Goal: Task Accomplishment & Management: Use online tool/utility

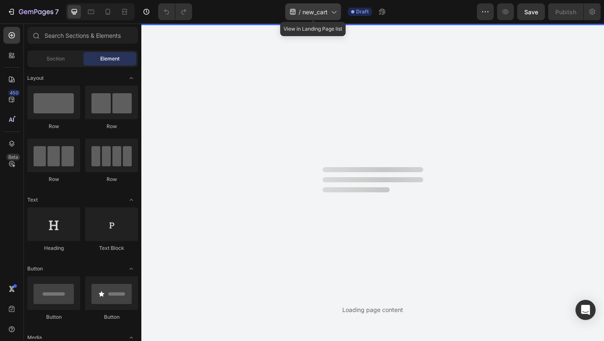
click at [313, 10] on span "new_cart" at bounding box center [315, 12] width 25 height 9
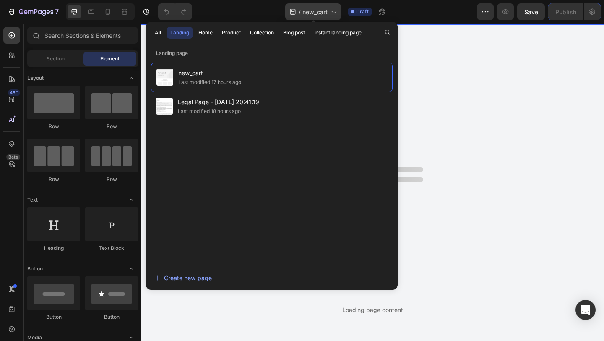
click at [313, 10] on span "new_cart" at bounding box center [315, 12] width 25 height 9
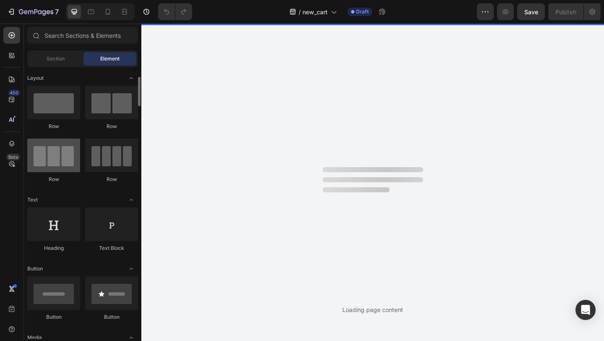
scroll to position [18, 0]
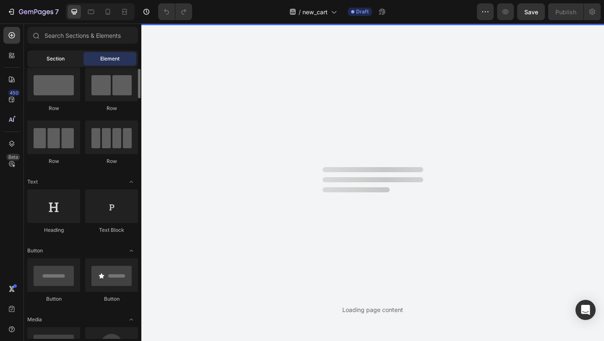
click at [58, 60] on span "Section" at bounding box center [56, 59] width 18 height 8
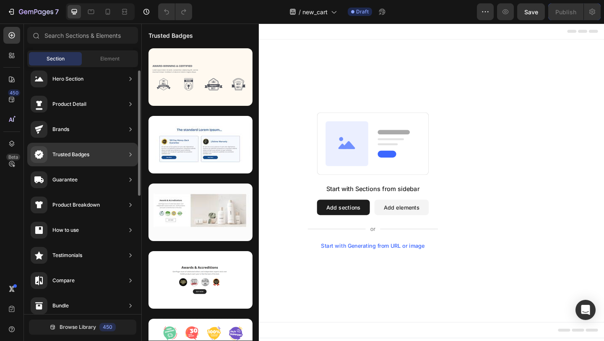
scroll to position [0, 0]
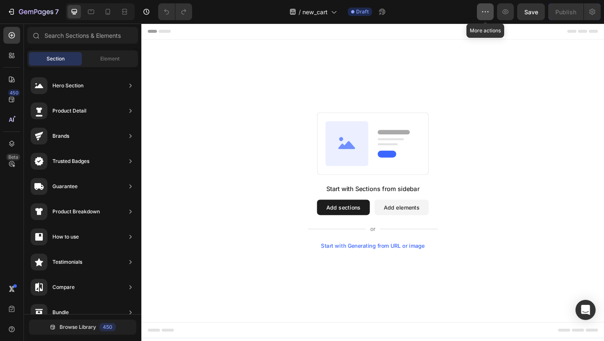
click at [482, 10] on icon "button" at bounding box center [485, 12] width 8 height 8
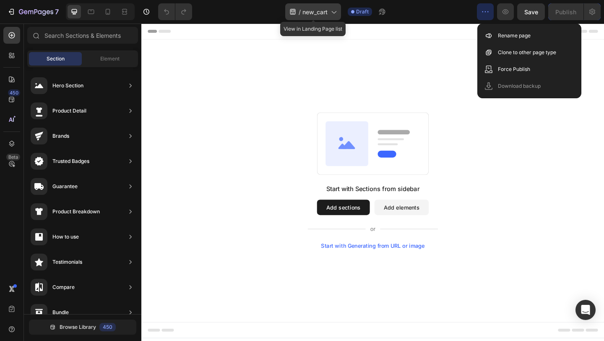
click at [324, 19] on div "/ new_cart" at bounding box center [313, 11] width 56 height 17
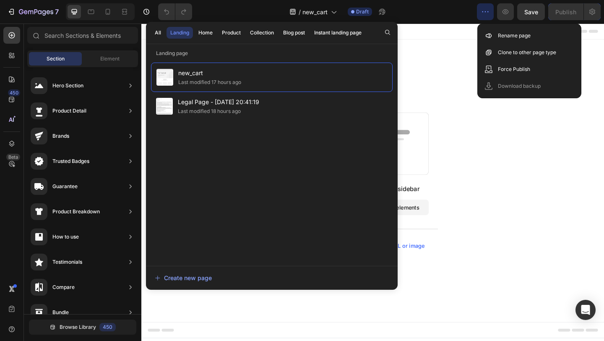
click at [475, 134] on div "Start with Sections from sidebar Add sections Add elements Start with Generatin…" at bounding box center [393, 194] width 443 height 149
click at [454, 81] on div "Start with Sections from sidebar Add sections Add elements Start with Generatin…" at bounding box center [393, 194] width 504 height 307
click at [484, 9] on icon "button" at bounding box center [485, 12] width 8 height 8
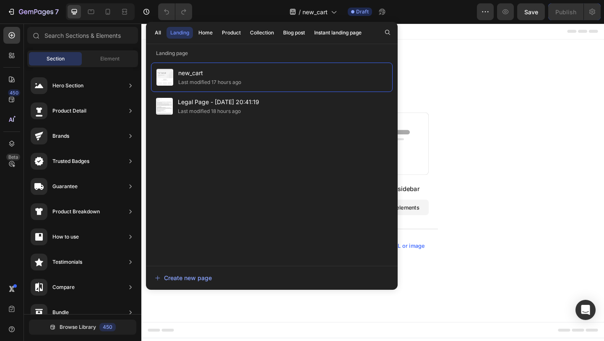
click at [483, 57] on div "Start with Sections from sidebar Add sections Add elements Start with Generatin…" at bounding box center [393, 194] width 504 height 307
click at [356, 14] on div "Draft" at bounding box center [360, 12] width 24 height 8
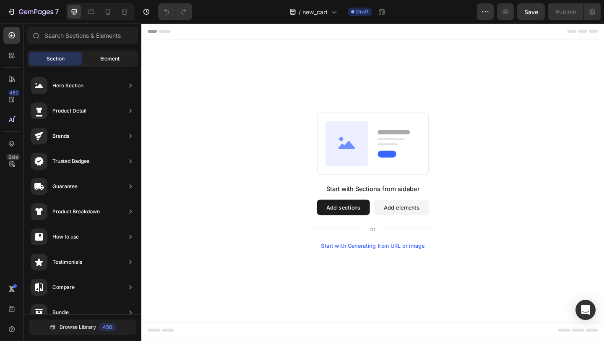
click at [105, 59] on span "Element" at bounding box center [109, 59] width 19 height 8
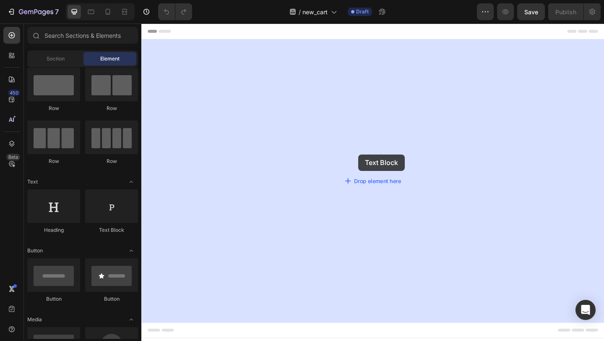
drag, startPoint x: 239, startPoint y: 234, endPoint x: 377, endPoint y: 166, distance: 153.9
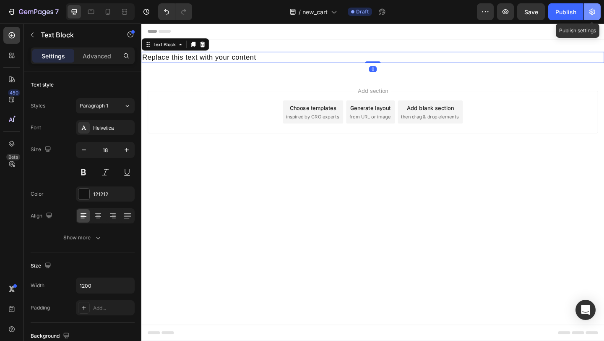
click at [598, 16] on button "button" at bounding box center [592, 11] width 17 height 17
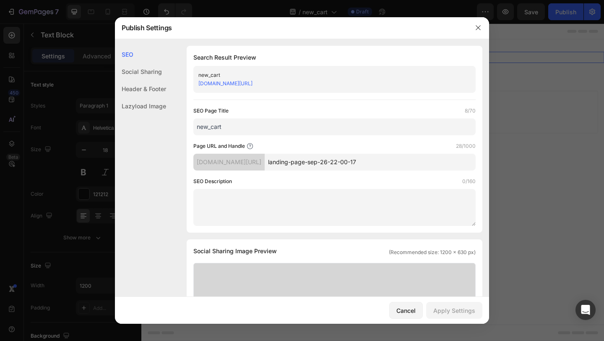
click at [317, 165] on input "landing-page-sep-26-22-00-17" at bounding box center [370, 162] width 211 height 17
click at [480, 31] on icon "button" at bounding box center [478, 27] width 7 height 7
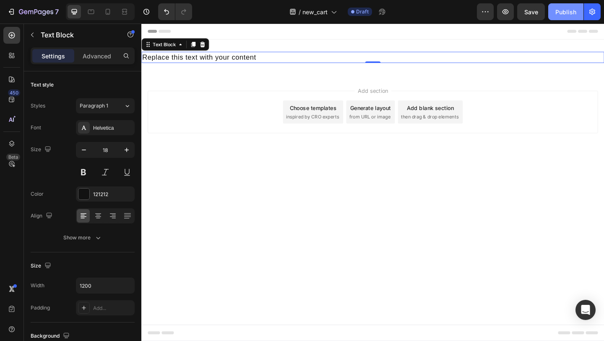
click at [567, 11] on div "Publish" at bounding box center [566, 12] width 21 height 9
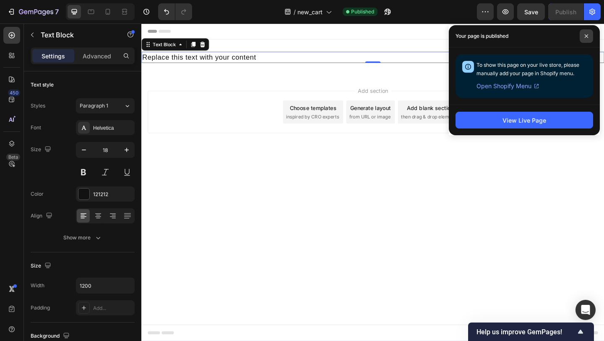
click at [586, 36] on icon at bounding box center [587, 36] width 4 height 4
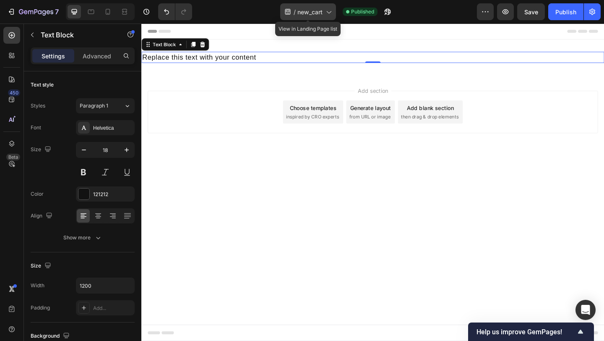
click at [300, 10] on span "new_cart" at bounding box center [310, 12] width 25 height 9
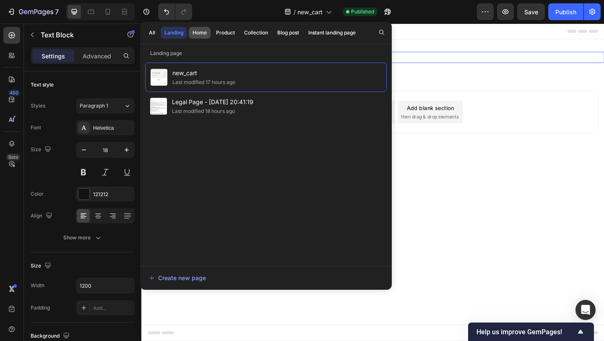
click at [198, 33] on div "Home" at bounding box center [200, 33] width 14 height 8
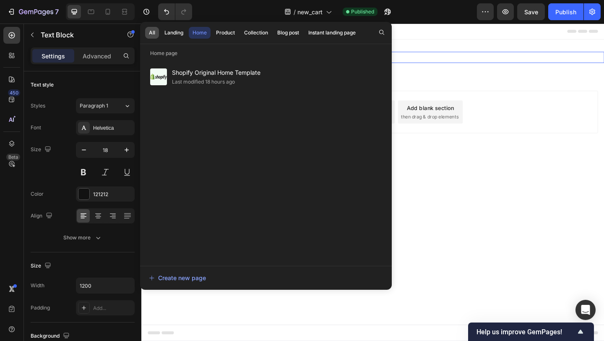
click at [154, 34] on div "All" at bounding box center [152, 33] width 6 height 8
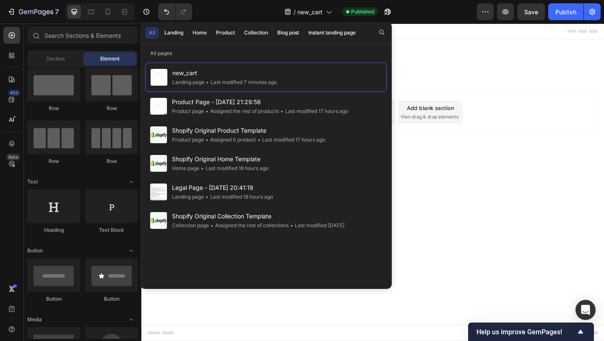
click at [444, 163] on div "Add section Choose templates inspired by CRO experts Generate layout from URL o…" at bounding box center [393, 131] width 504 height 103
click at [300, 13] on span "new_cart" at bounding box center [310, 12] width 25 height 9
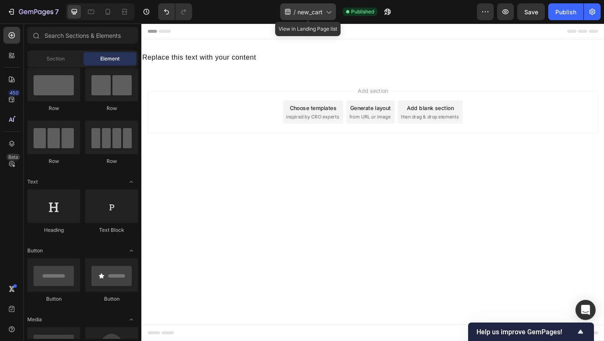
click at [318, 12] on span "new_cart" at bounding box center [310, 12] width 25 height 9
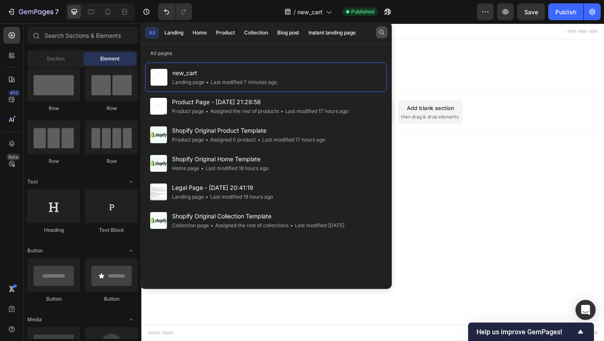
click at [382, 30] on icon "button" at bounding box center [381, 32] width 7 height 7
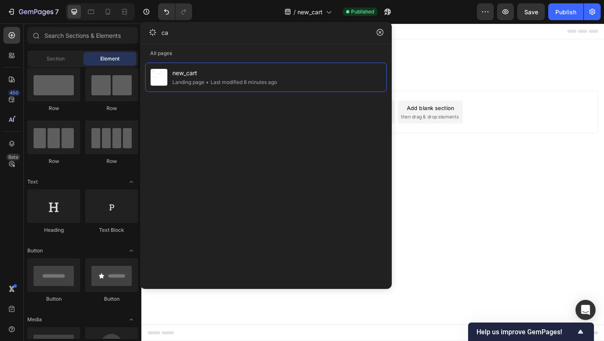
type input "c"
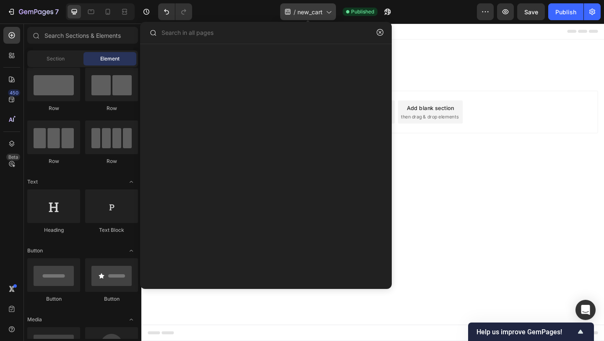
click at [321, 16] on div "/ new_cart" at bounding box center [308, 11] width 56 height 17
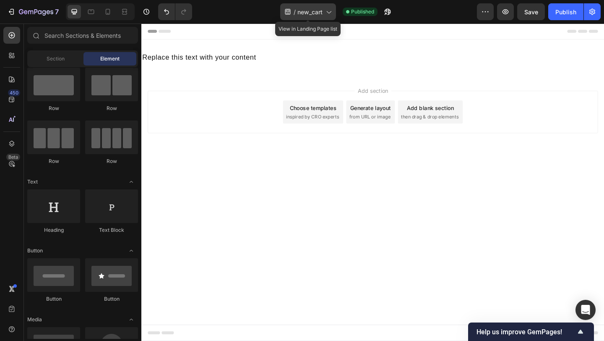
click at [308, 5] on div "/ new_cart" at bounding box center [308, 11] width 56 height 17
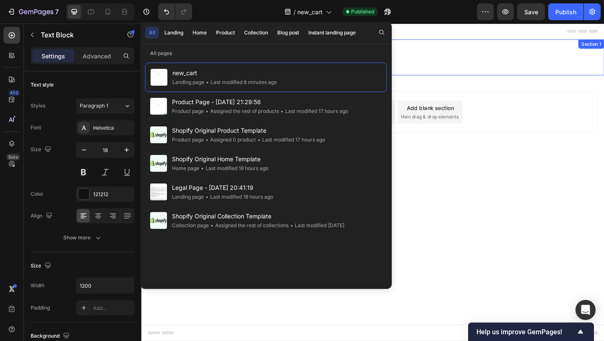
click at [461, 58] on div "Replace this text with your content" at bounding box center [393, 60] width 504 height 12
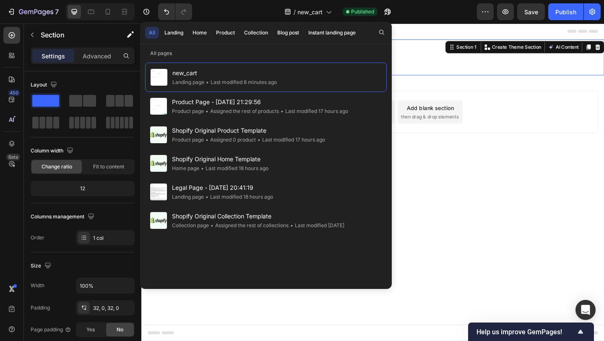
drag, startPoint x: 464, startPoint y: 78, endPoint x: 466, endPoint y: 96, distance: 18.1
click at [464, 78] on div "Replace this text with your content Text Block Section 1 You can create reusabl…" at bounding box center [393, 60] width 504 height 39
click at [21, 9] on icon "button" at bounding box center [36, 12] width 34 height 7
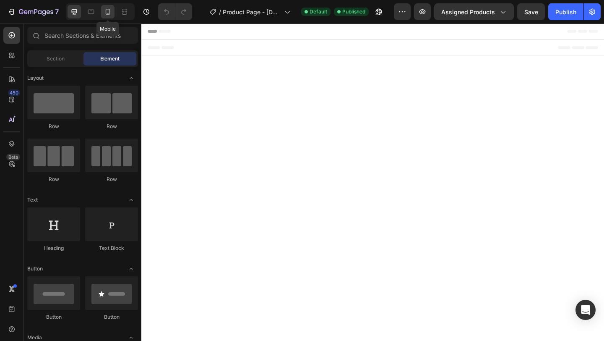
click at [106, 10] on icon at bounding box center [108, 12] width 5 height 6
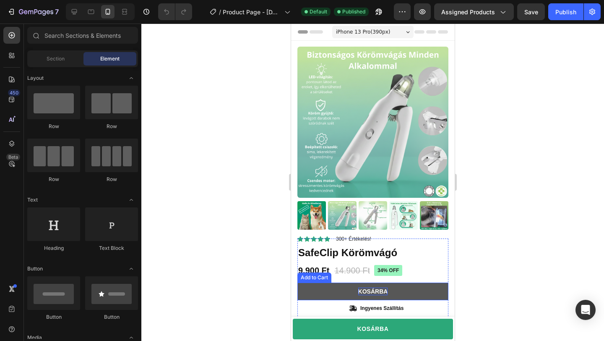
click at [384, 289] on div "Kosárba" at bounding box center [373, 291] width 30 height 8
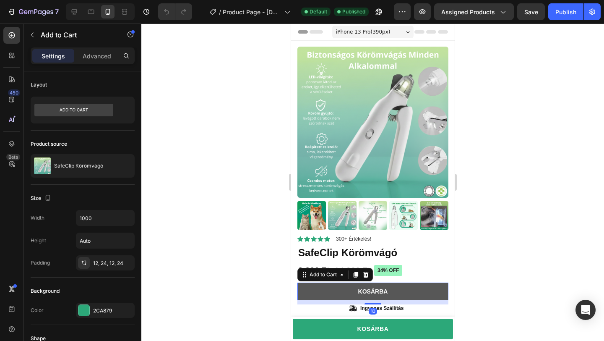
click at [416, 290] on button "Kosárba" at bounding box center [372, 291] width 151 height 18
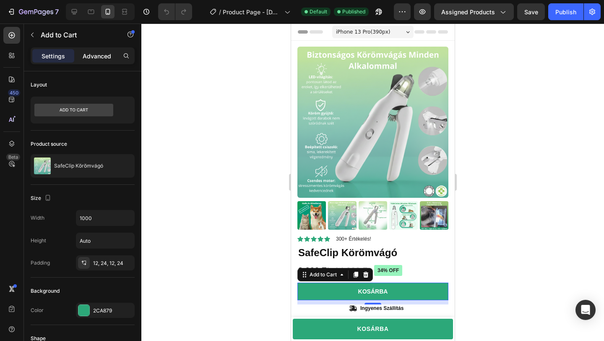
click at [102, 62] on div "Advanced" at bounding box center [97, 55] width 42 height 13
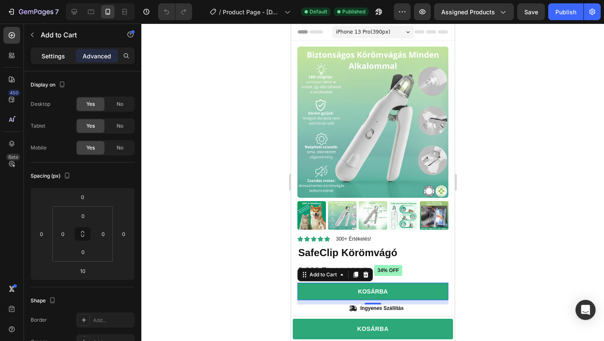
click at [50, 54] on p "Settings" at bounding box center [53, 56] width 23 height 9
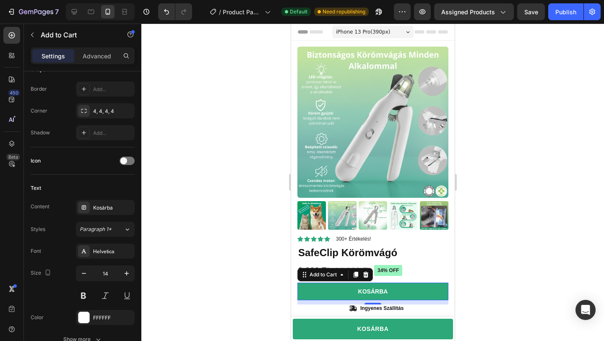
scroll to position [606, 0]
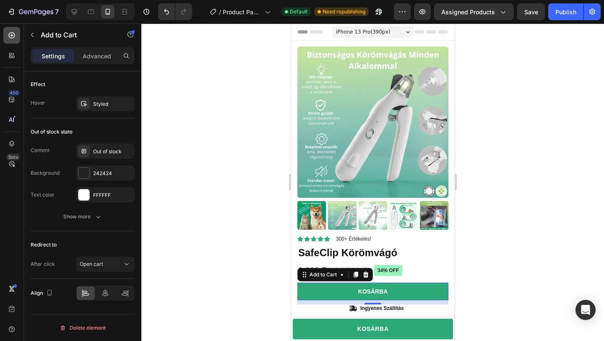
click at [13, 33] on icon at bounding box center [12, 35] width 6 height 6
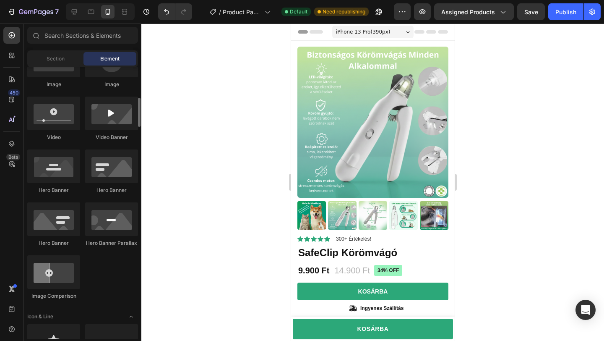
scroll to position [300, 0]
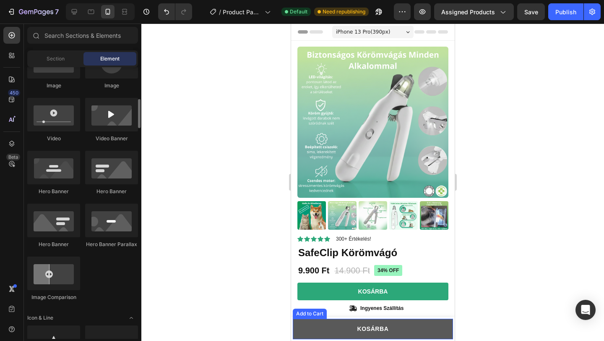
click at [350, 331] on button "KOSÁRBA" at bounding box center [372, 328] width 160 height 21
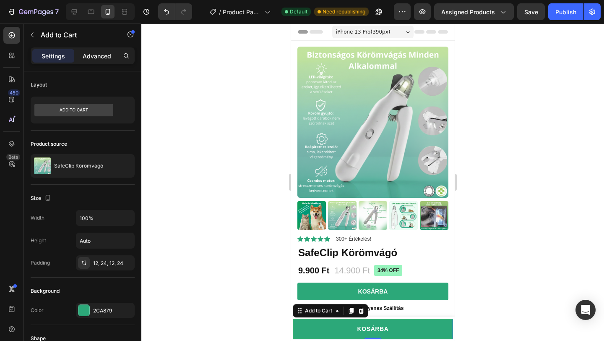
click at [101, 55] on p "Advanced" at bounding box center [97, 56] width 29 height 9
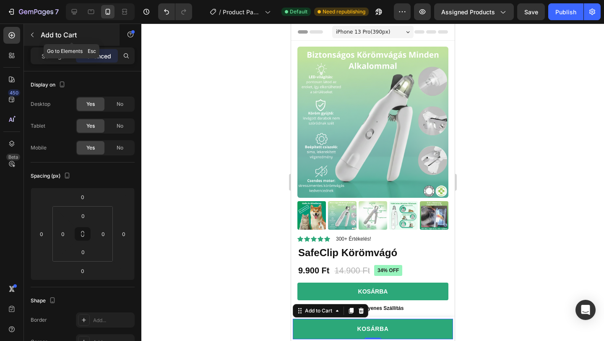
click at [39, 36] on div "Add to Cart" at bounding box center [72, 35] width 96 height 22
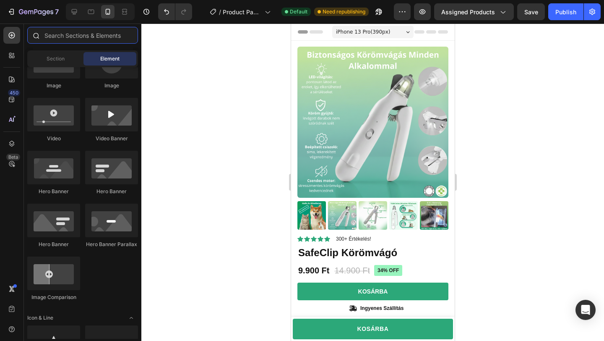
click at [89, 37] on input "text" at bounding box center [82, 35] width 111 height 17
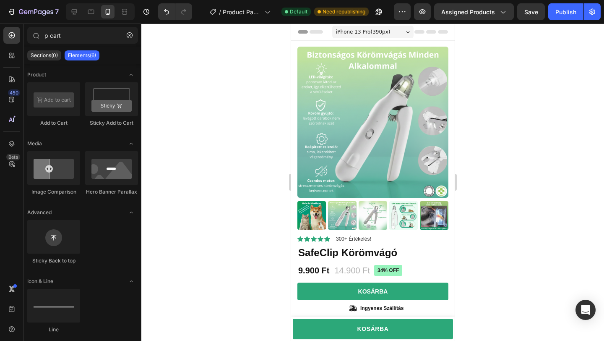
click at [84, 53] on p "Elements(6)" at bounding box center [82, 55] width 28 height 7
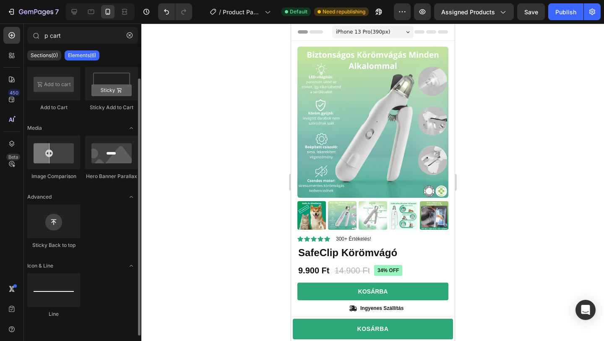
scroll to position [0, 0]
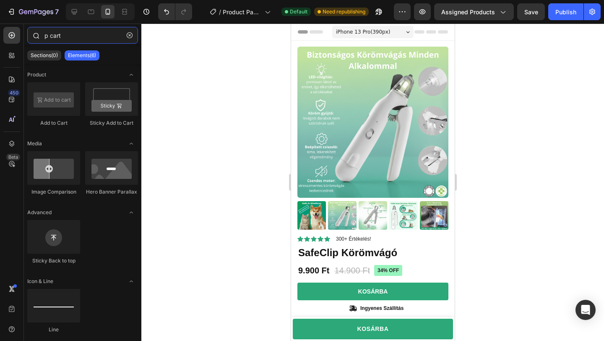
click at [50, 37] on input "p cart" at bounding box center [82, 35] width 111 height 17
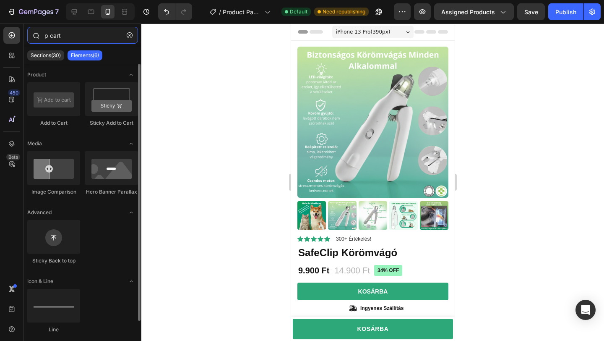
click at [73, 38] on input "p cart" at bounding box center [82, 35] width 111 height 17
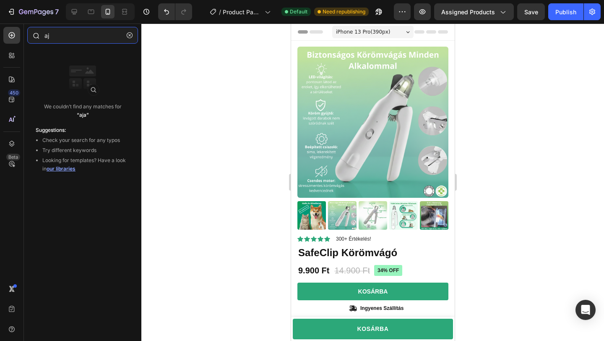
type input "a"
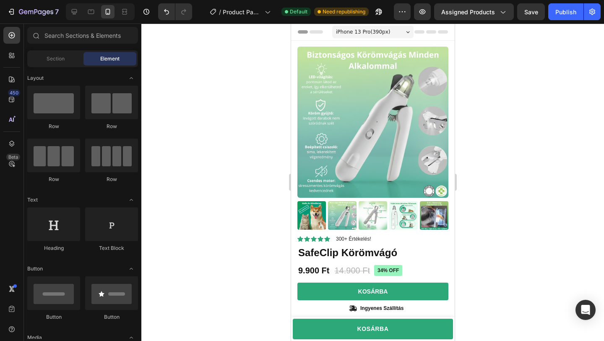
click at [211, 156] on div at bounding box center [372, 181] width 463 height 317
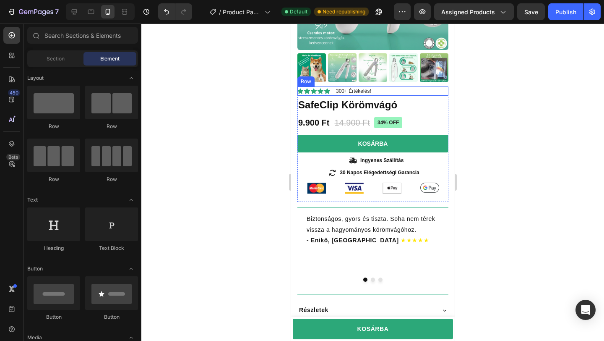
scroll to position [167, 0]
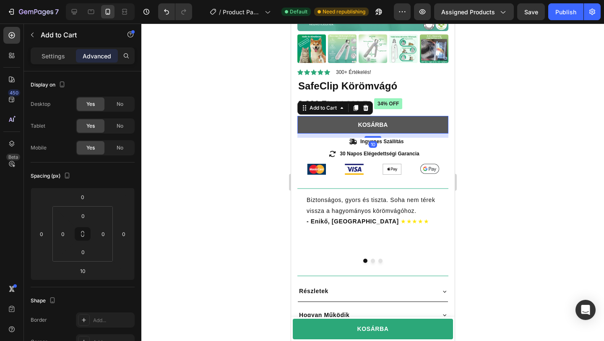
click at [407, 127] on button "Kosárba" at bounding box center [372, 125] width 151 height 18
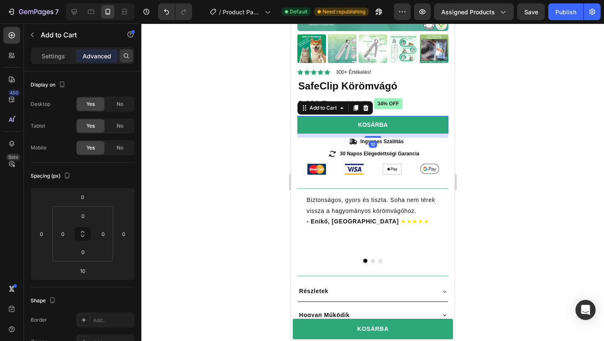
click at [127, 57] on icon at bounding box center [126, 55] width 5 height 5
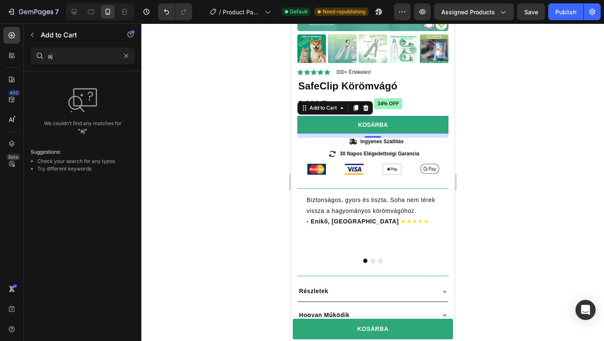
type input "a"
type input "p cart"
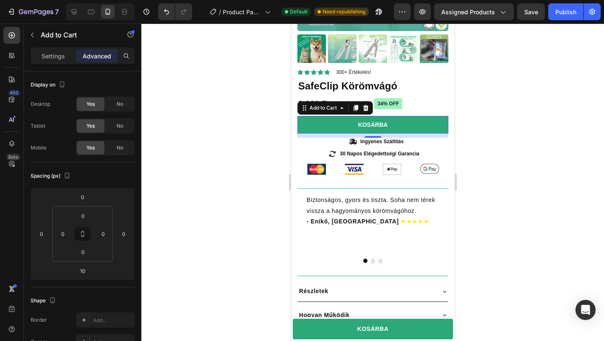
click at [261, 91] on div at bounding box center [372, 181] width 463 height 317
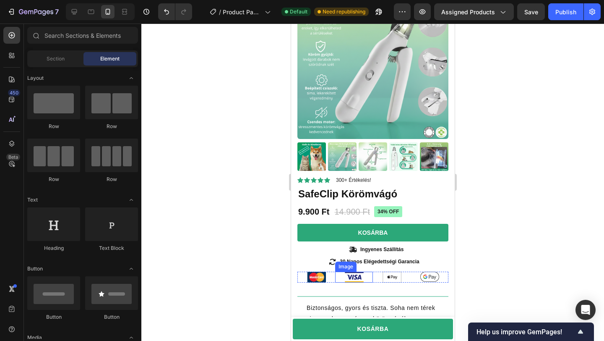
scroll to position [65, 0]
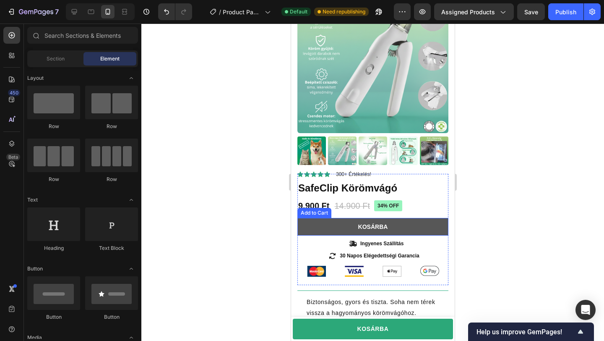
click at [409, 223] on button "Kosárba" at bounding box center [372, 227] width 151 height 18
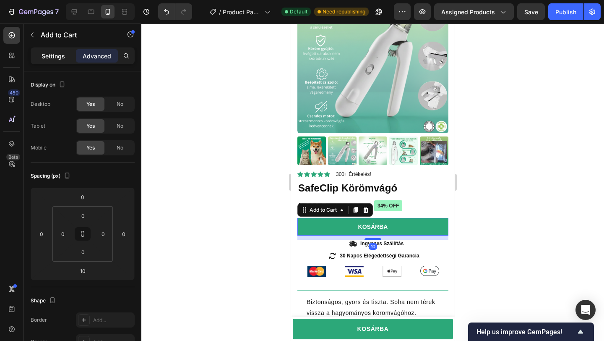
click at [52, 56] on p "Settings" at bounding box center [53, 56] width 23 height 9
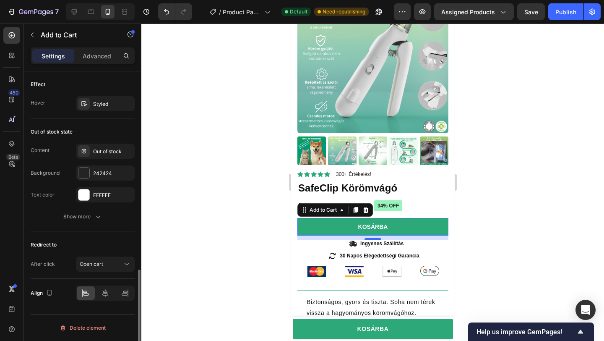
scroll to position [605, 0]
click at [107, 264] on div "Open cart" at bounding box center [101, 265] width 43 height 8
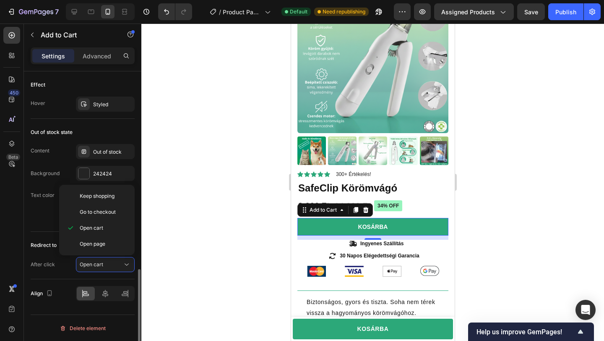
click at [61, 264] on div "After click Open cart" at bounding box center [83, 264] width 104 height 15
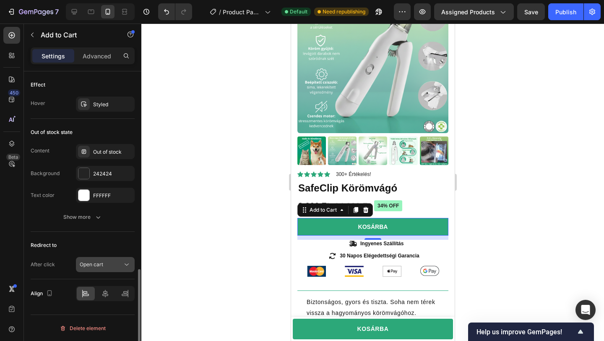
click at [99, 266] on span "Open cart" at bounding box center [91, 264] width 23 height 6
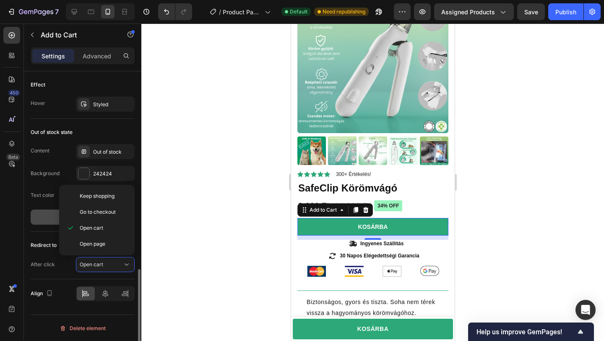
click at [38, 216] on button "Show more" at bounding box center [83, 216] width 104 height 15
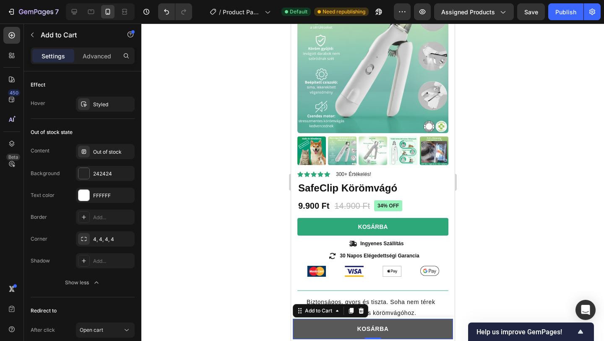
click at [312, 328] on button "KOSÁRBA" at bounding box center [372, 328] width 160 height 21
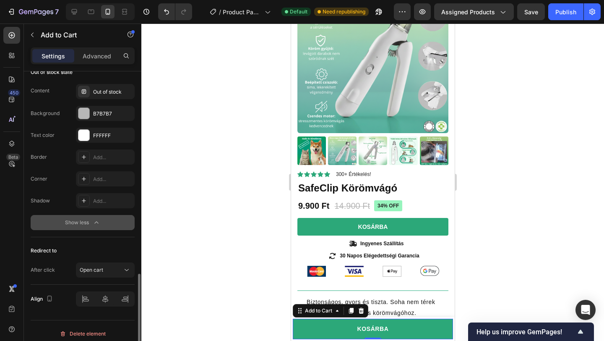
scroll to position [671, 0]
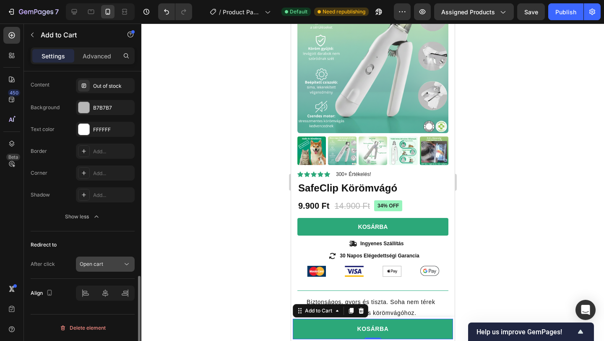
click at [108, 266] on div "Open cart" at bounding box center [101, 264] width 43 height 8
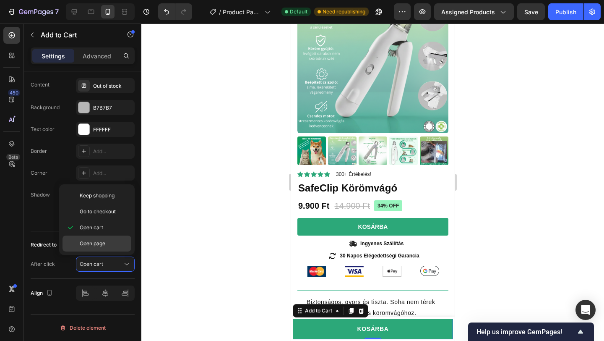
click at [96, 243] on span "Open page" at bounding box center [93, 244] width 26 height 8
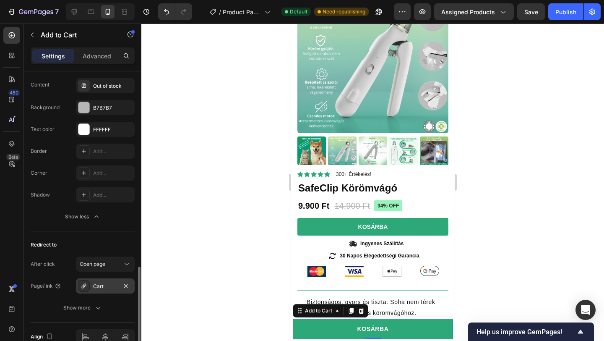
click at [105, 287] on div "Cart" at bounding box center [105, 286] width 24 height 8
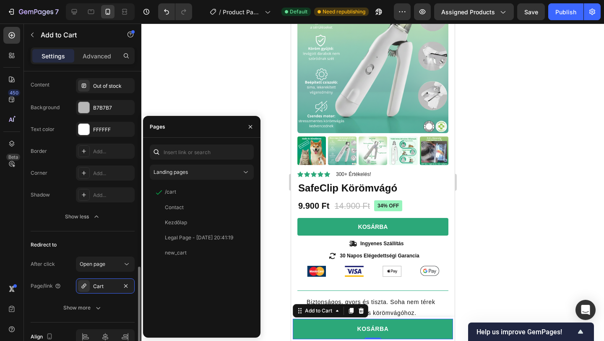
click at [55, 273] on div "After click Open page Page/link Cart Show more" at bounding box center [83, 285] width 104 height 59
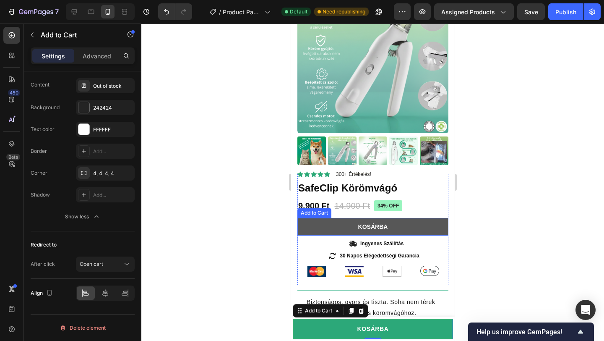
click at [406, 226] on button "Kosárba" at bounding box center [372, 227] width 151 height 18
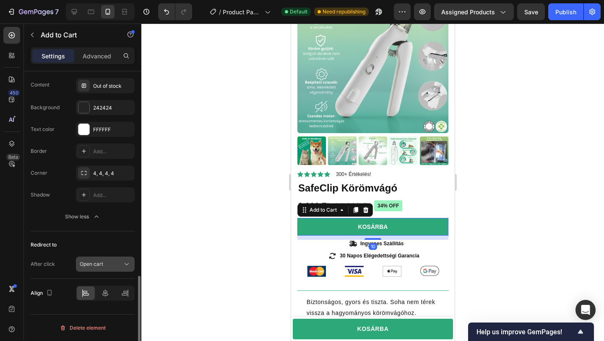
click at [122, 266] on div "Open cart" at bounding box center [101, 264] width 43 height 8
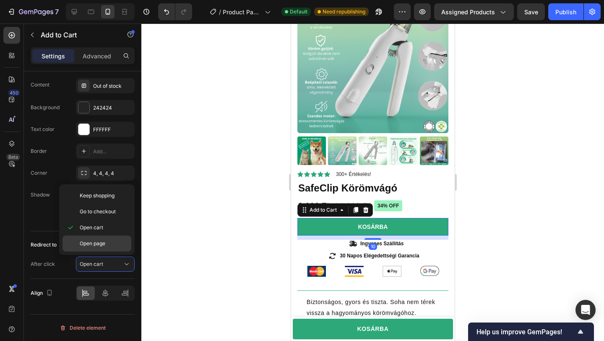
click at [99, 244] on span "Open page" at bounding box center [93, 244] width 26 height 8
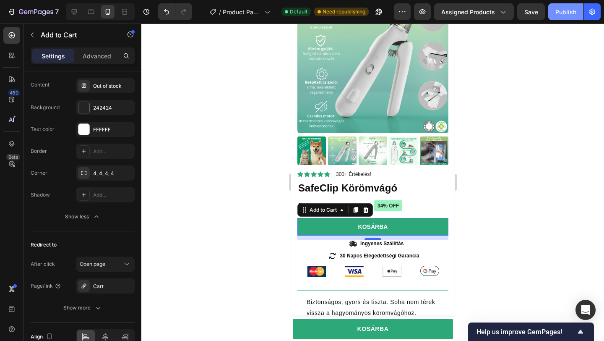
click at [560, 10] on div "Publish" at bounding box center [566, 12] width 21 height 9
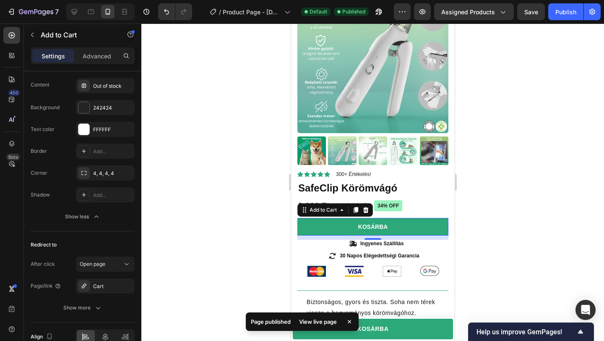
click at [492, 235] on div at bounding box center [372, 181] width 463 height 317
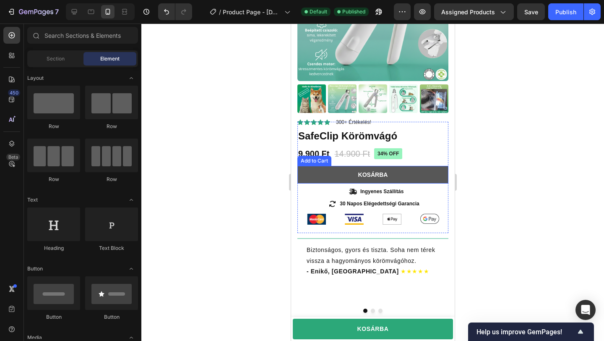
scroll to position [166, 0]
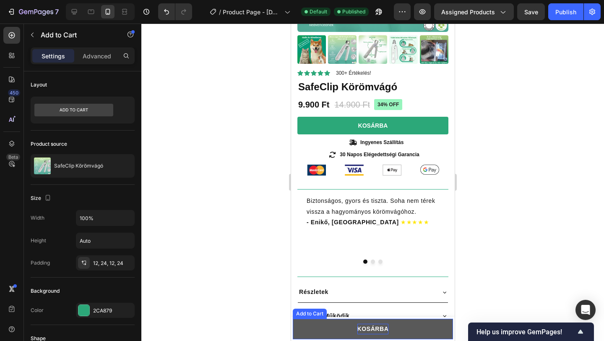
click at [377, 331] on div "KOSÁRBA" at bounding box center [372, 329] width 31 height 10
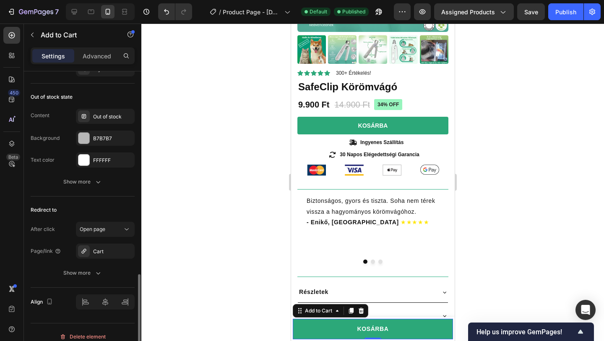
scroll to position [650, 0]
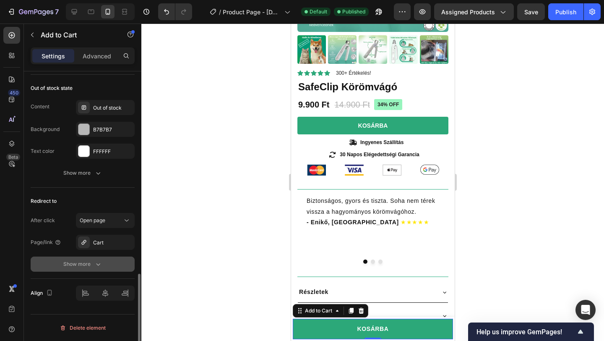
click at [91, 269] on button "Show more" at bounding box center [83, 263] width 104 height 15
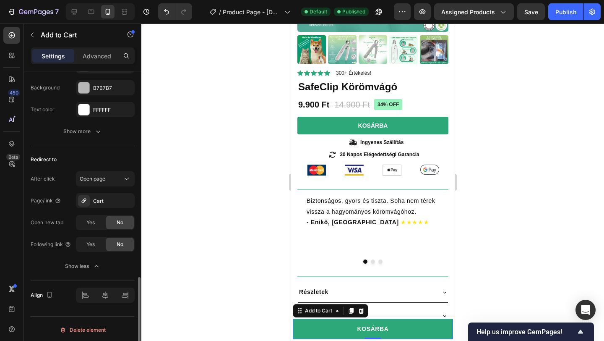
scroll to position [693, 0]
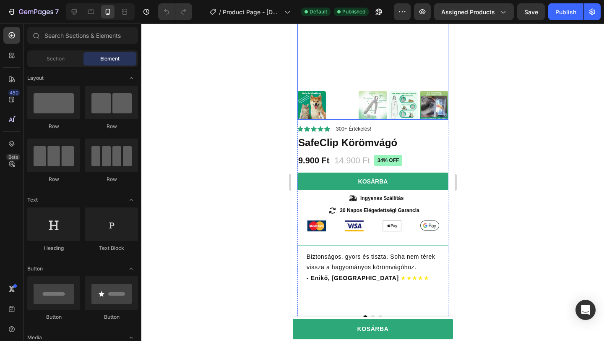
scroll to position [188, 0]
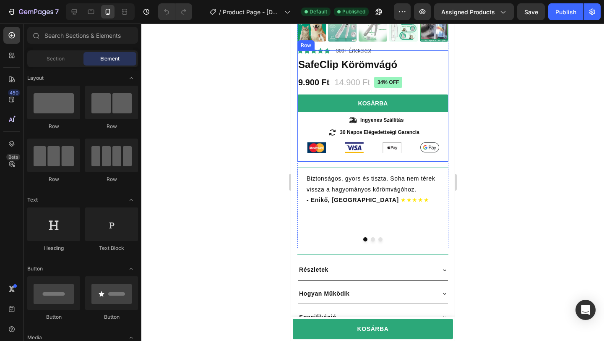
click at [420, 73] on div "Icon Icon Icon Icon Icon Icon List 300+ Értékelés! Text Block Row 34% off Produ…" at bounding box center [372, 105] width 151 height 111
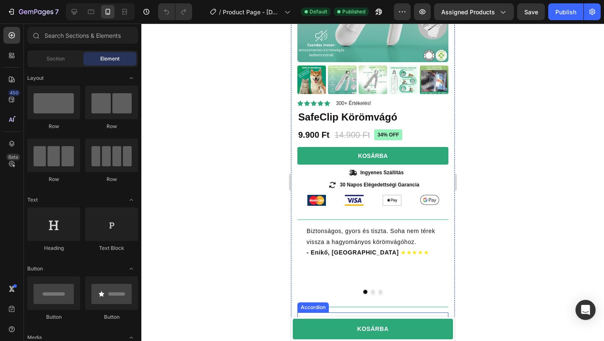
scroll to position [0, 0]
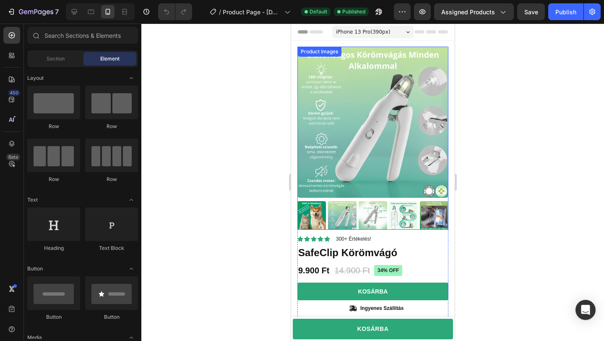
click at [333, 76] on img at bounding box center [372, 122] width 151 height 151
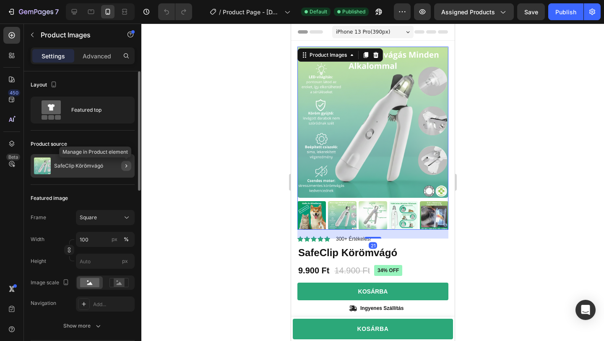
click at [125, 164] on icon "button" at bounding box center [126, 165] width 7 height 7
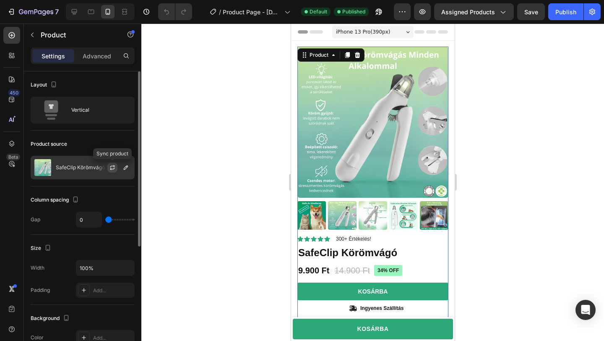
click at [109, 167] on icon "button" at bounding box center [112, 167] width 7 height 7
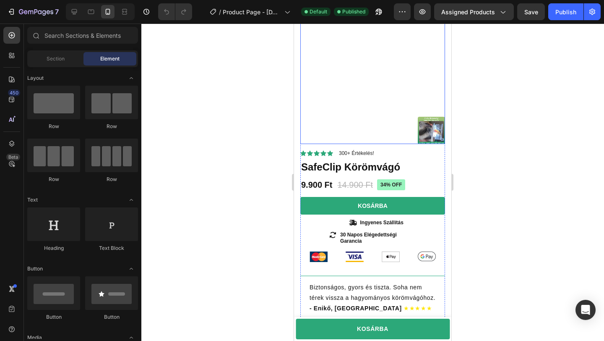
scroll to position [81, 0]
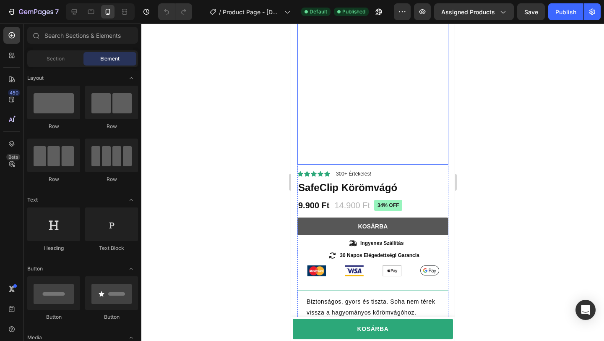
scroll to position [73, 0]
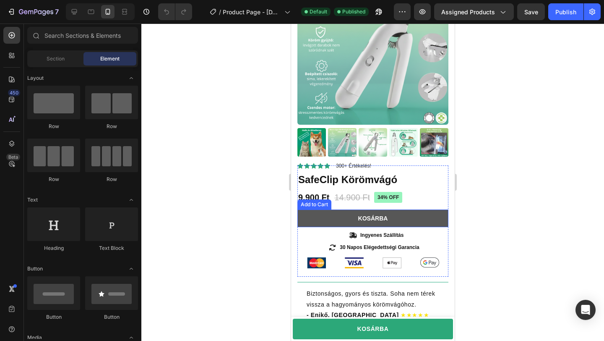
click at [428, 219] on button "Kosárba" at bounding box center [372, 218] width 151 height 18
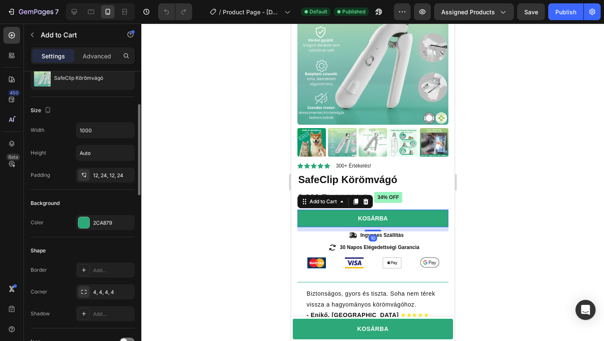
scroll to position [116, 0]
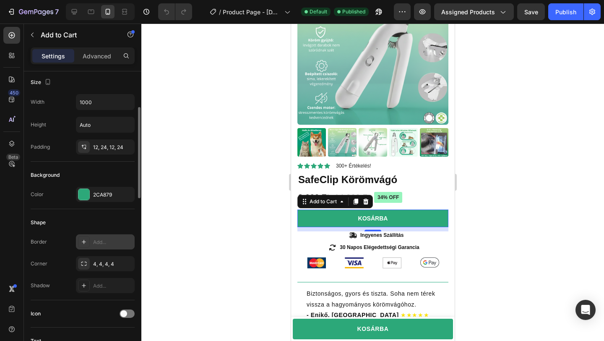
click at [83, 240] on icon at bounding box center [84, 241] width 7 height 7
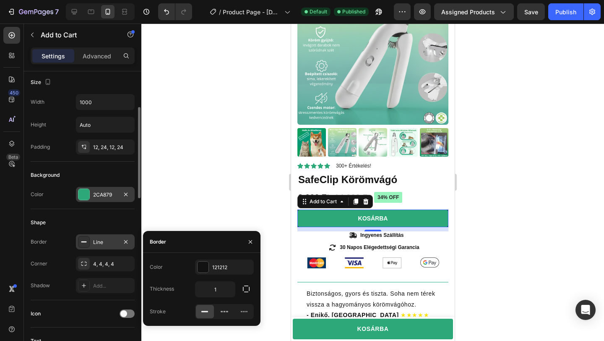
click at [108, 198] on div "2CA879" at bounding box center [105, 194] width 59 height 15
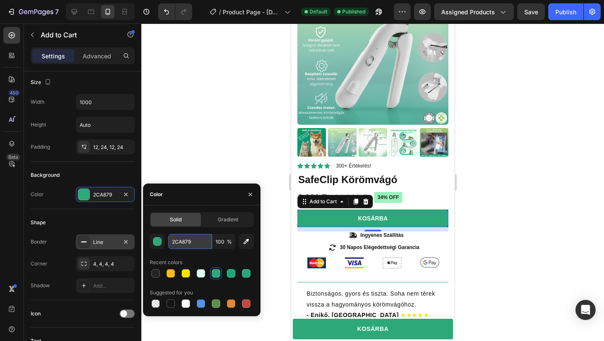
click at [183, 243] on input "2CA879" at bounding box center [190, 241] width 44 height 15
click at [95, 243] on div "Line" at bounding box center [105, 242] width 24 height 8
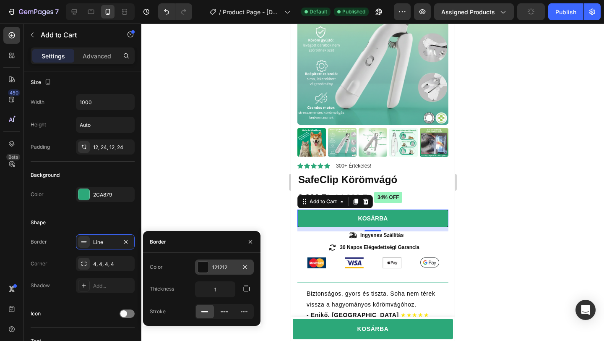
click at [219, 267] on div "121212" at bounding box center [224, 268] width 24 height 8
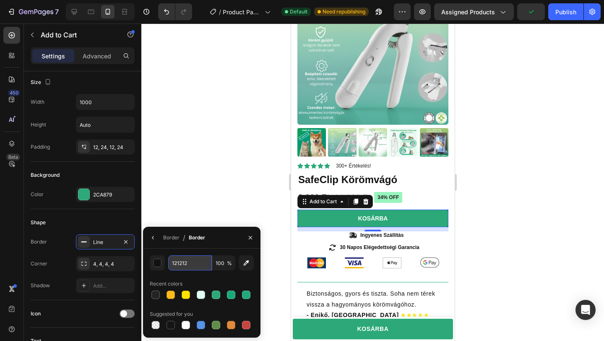
click at [185, 268] on input "121212" at bounding box center [190, 262] width 44 height 15
paste input "2CA879"
type input "2CA879"
click at [176, 210] on div at bounding box center [372, 181] width 463 height 317
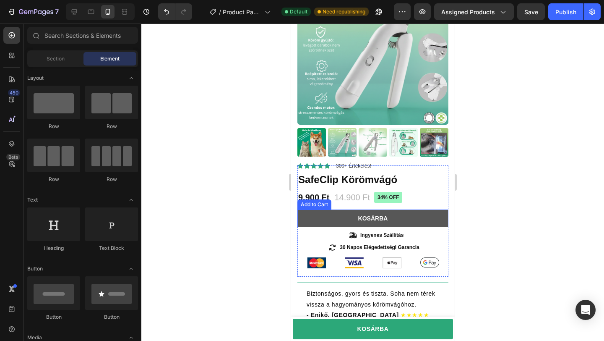
click at [344, 221] on button "Kosárba" at bounding box center [372, 218] width 151 height 18
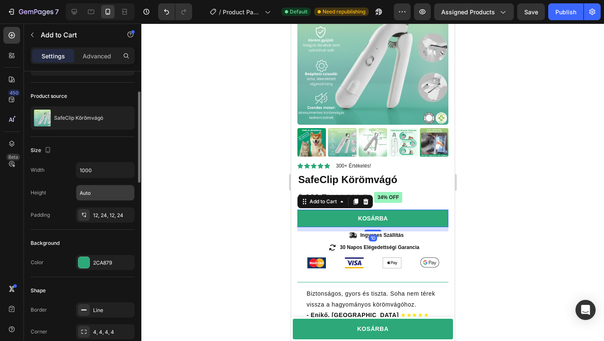
scroll to position [55, 0]
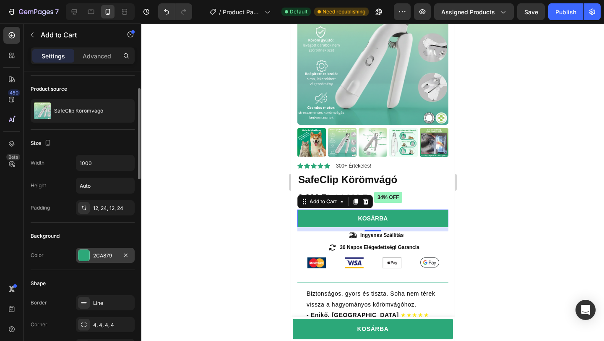
click at [86, 257] on div at bounding box center [83, 255] width 11 height 11
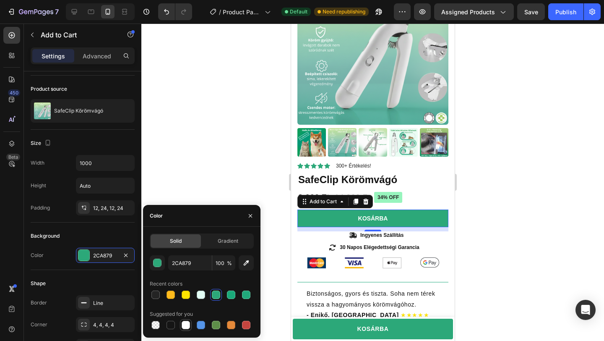
click at [188, 328] on div at bounding box center [186, 325] width 8 height 8
type input "FFFFFF"
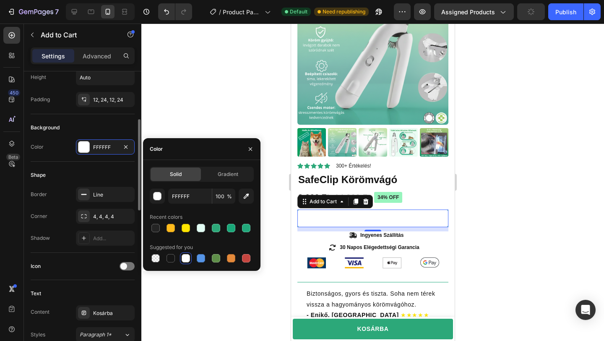
scroll to position [161, 0]
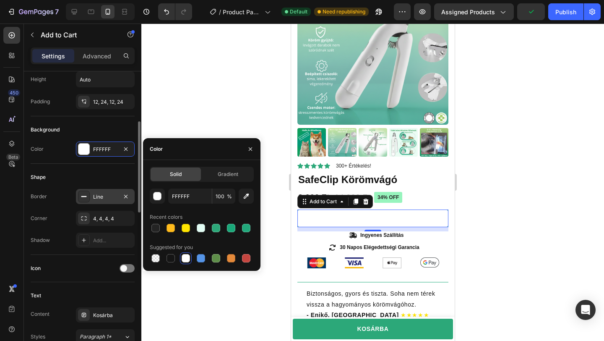
click at [102, 196] on div "Line" at bounding box center [105, 197] width 24 height 8
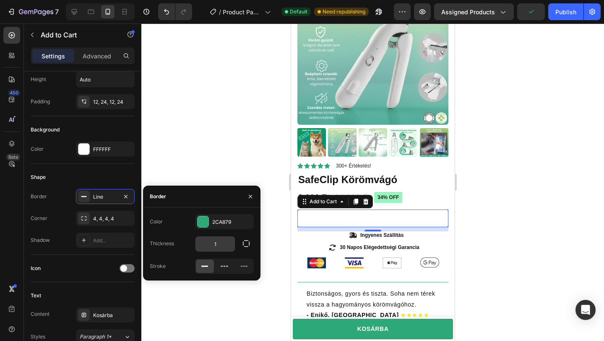
click at [221, 240] on input "1" at bounding box center [215, 243] width 39 height 15
type input "5"
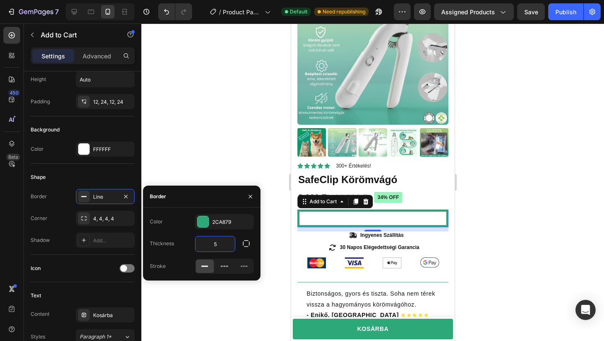
click at [222, 136] on div at bounding box center [372, 181] width 463 height 317
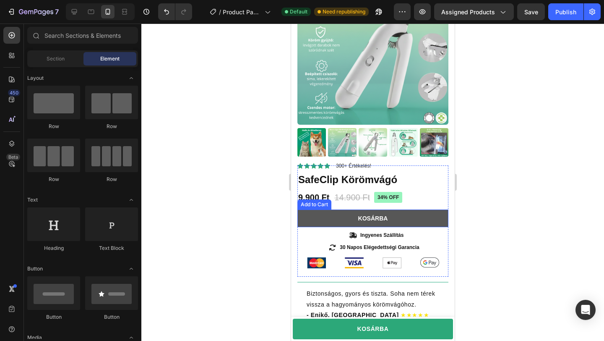
click at [303, 223] on button "Kosárba" at bounding box center [372, 218] width 151 height 18
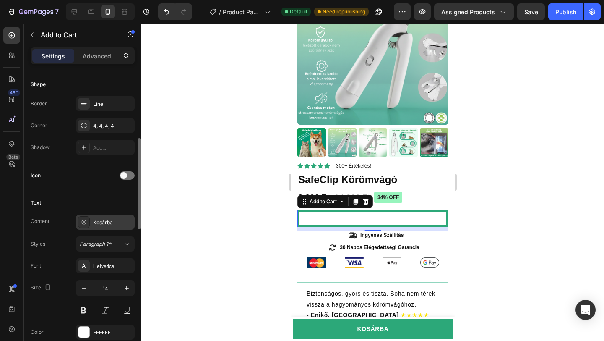
scroll to position [222, 0]
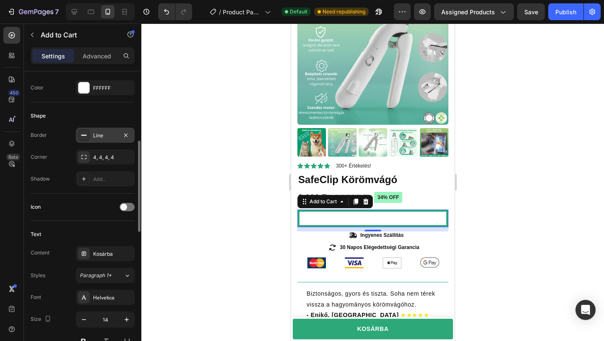
click at [107, 134] on div "Line" at bounding box center [105, 136] width 24 height 8
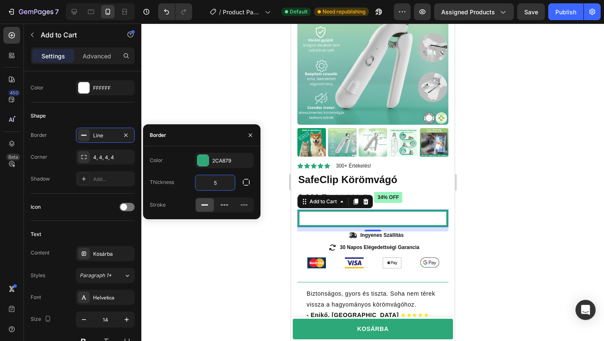
click at [219, 186] on input "5" at bounding box center [215, 182] width 39 height 15
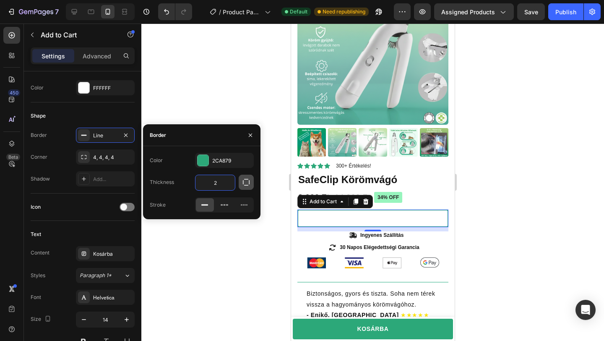
type input "2"
click at [245, 179] on icon "button" at bounding box center [246, 182] width 8 height 8
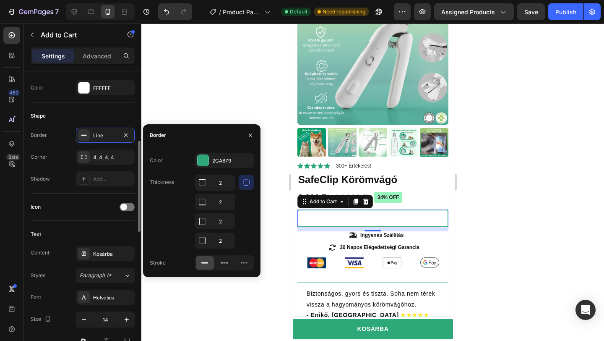
click at [57, 165] on div "Border Line Corner 4, 4, 4, 4 Shadow Add..." at bounding box center [83, 157] width 104 height 59
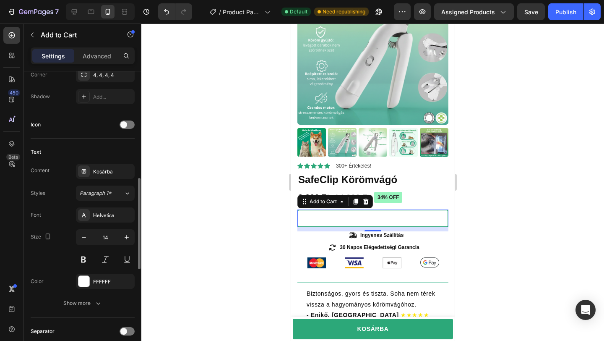
scroll to position [324, 0]
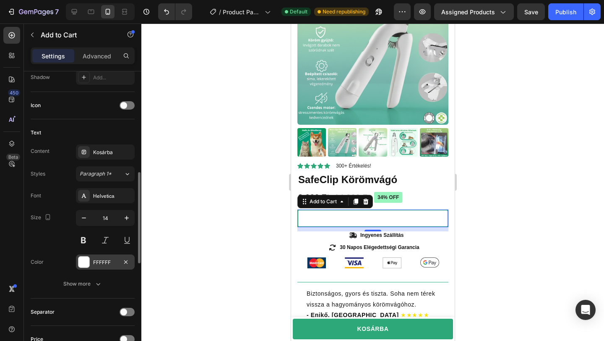
click at [102, 262] on div "FFFFFF" at bounding box center [105, 262] width 24 height 8
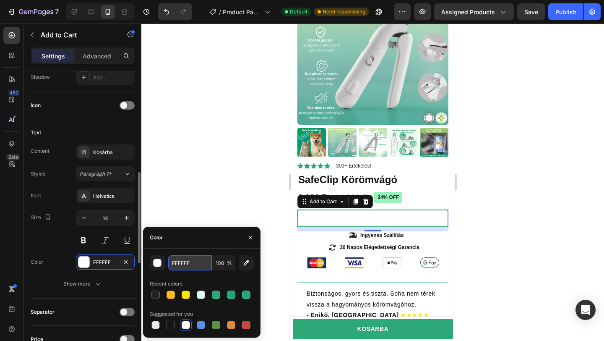
click at [191, 266] on input "FFFFFF" at bounding box center [190, 262] width 44 height 15
paste input "2CA879"
type input "2CA879"
click at [199, 160] on div at bounding box center [372, 181] width 463 height 317
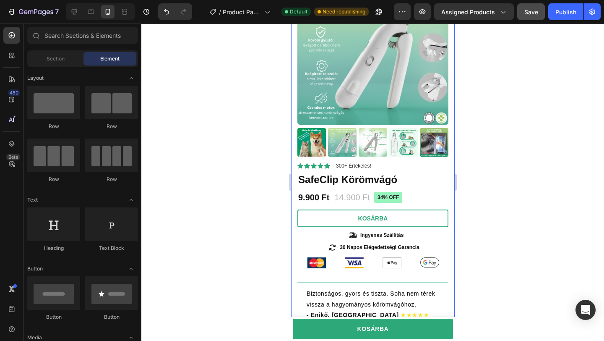
click at [535, 19] on button "Save" at bounding box center [531, 11] width 28 height 17
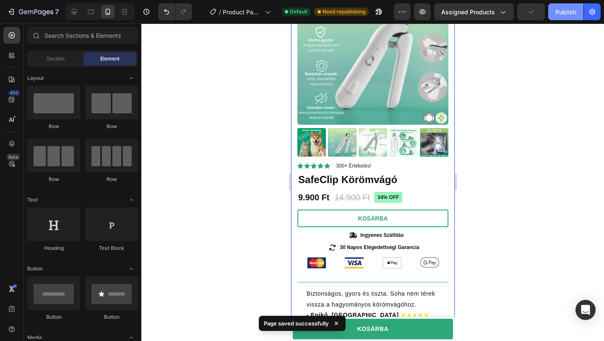
click at [561, 12] on div "Publish" at bounding box center [566, 12] width 21 height 9
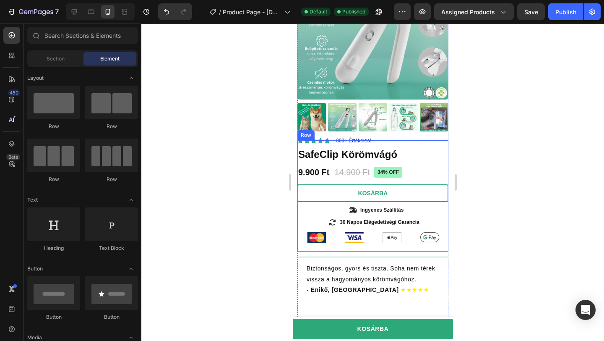
scroll to position [99, 0]
